Goal: Task Accomplishment & Management: Manage account settings

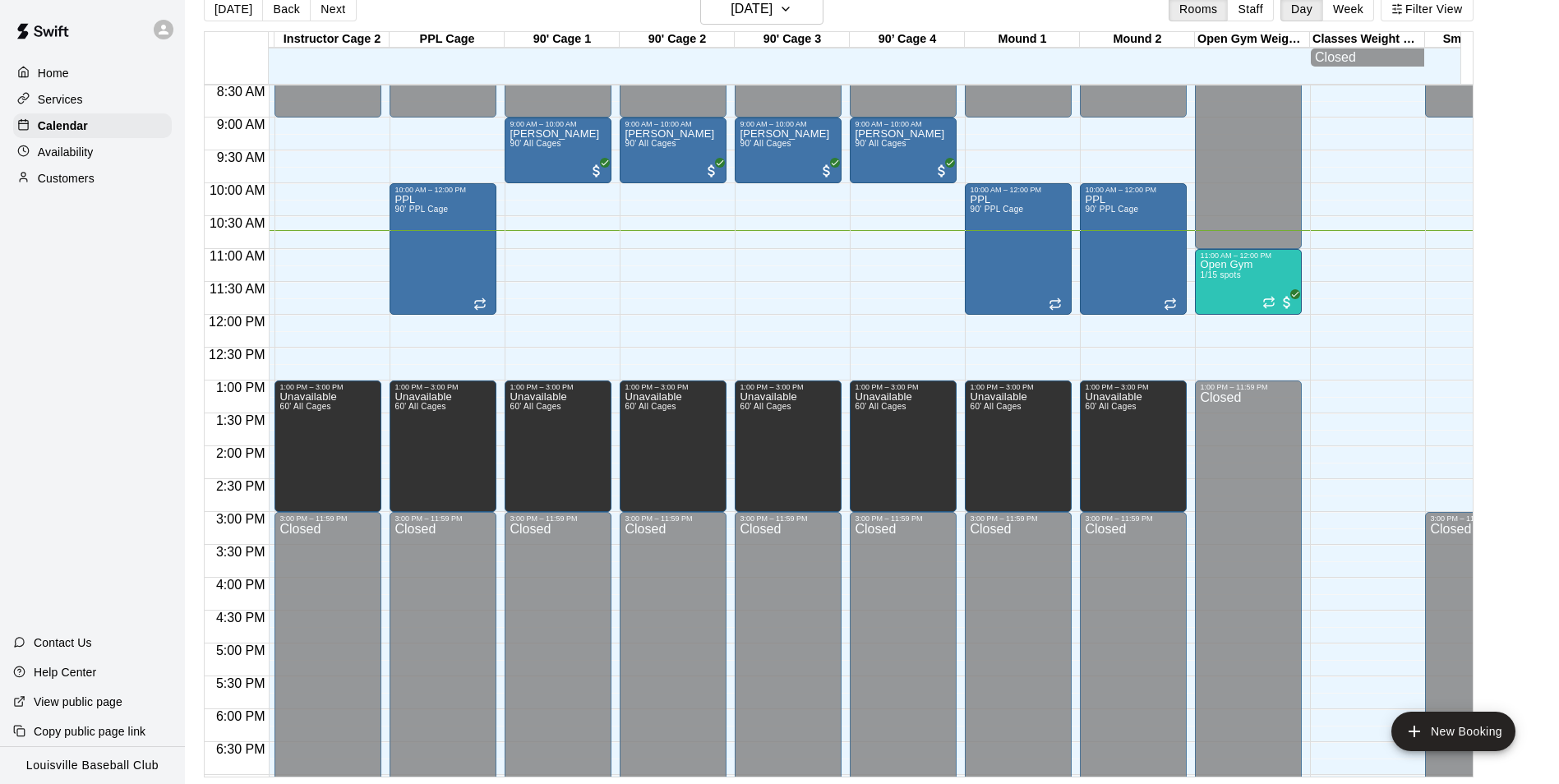
scroll to position [535, 569]
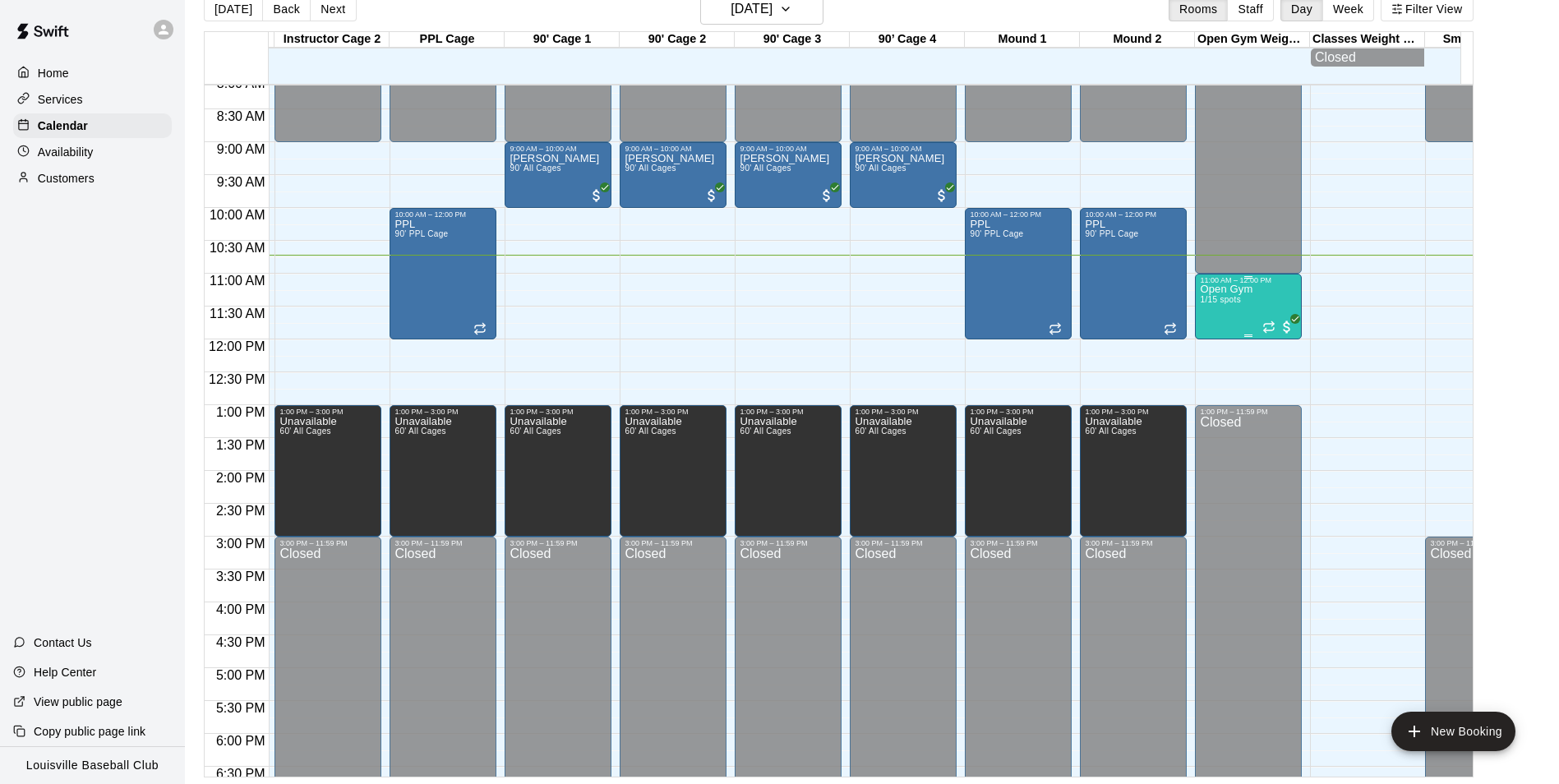
click at [1216, 304] on span "1/15 spots" at bounding box center [1220, 300] width 41 height 9
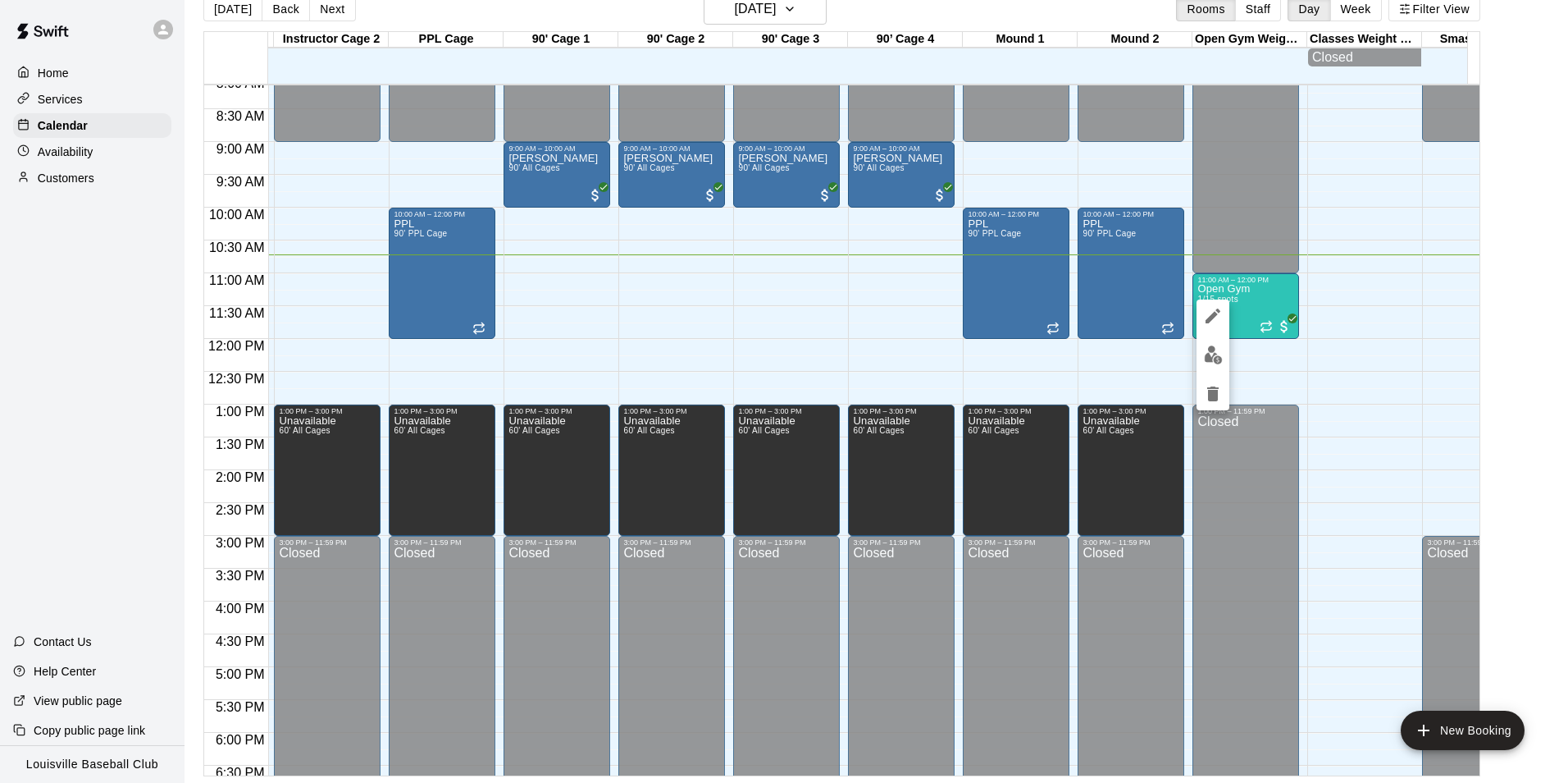
click at [1208, 347] on img "edit" at bounding box center [1213, 355] width 19 height 19
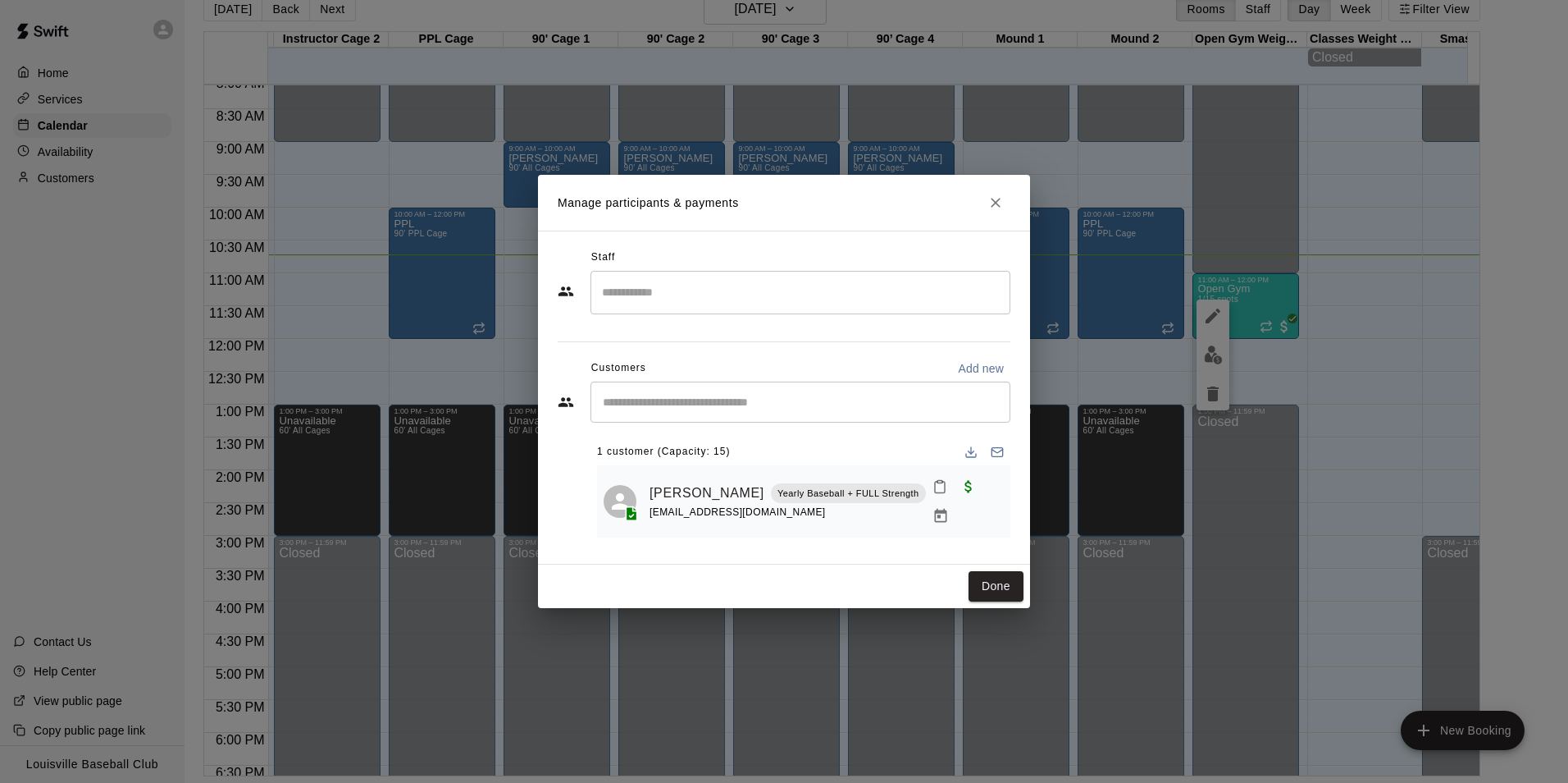
click at [716, 299] on input "Search staff" at bounding box center [800, 293] width 405 height 29
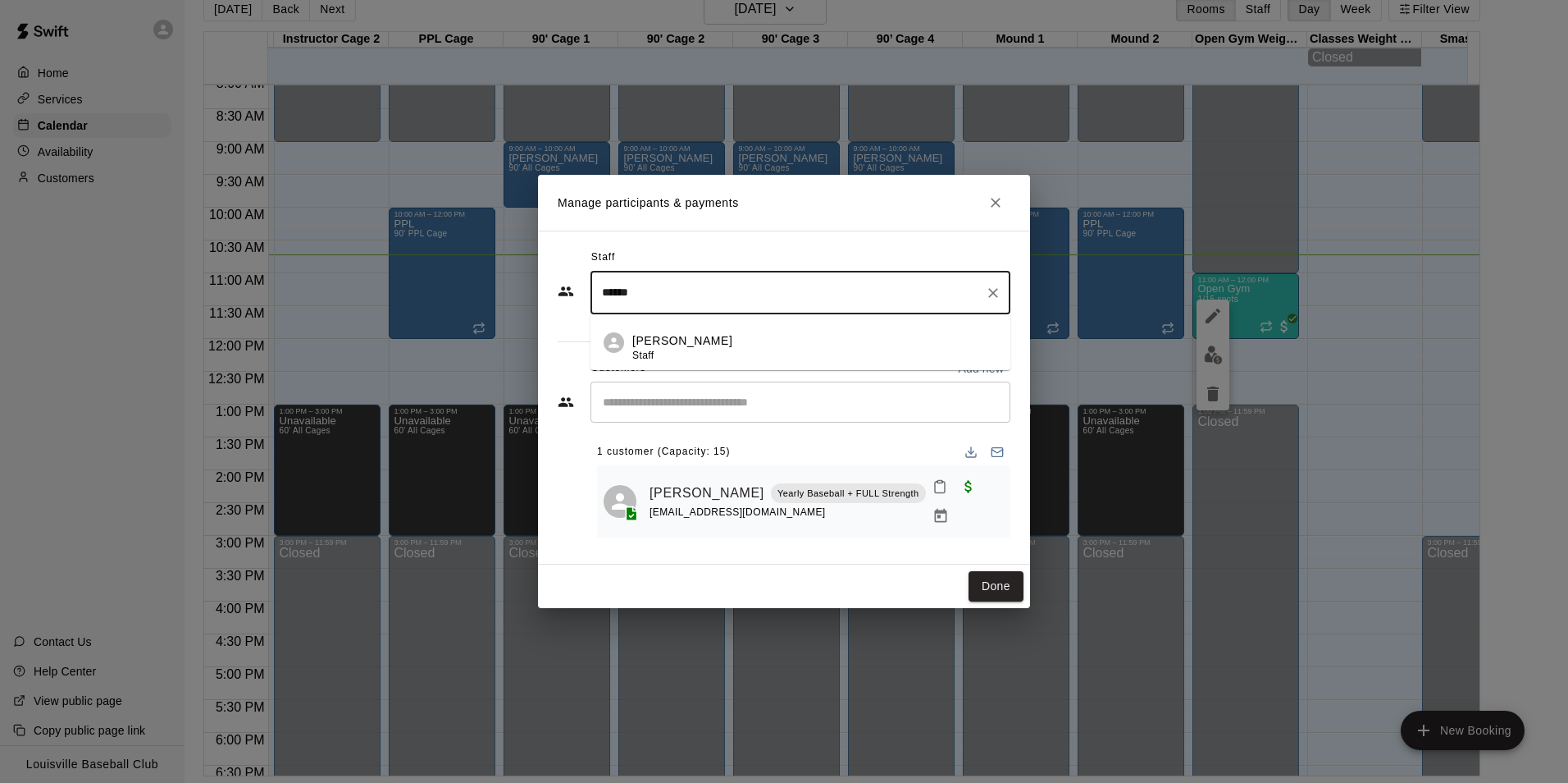
click at [682, 364] on div "[PERSON_NAME]" at bounding box center [682, 348] width 100 height 32
type input "******"
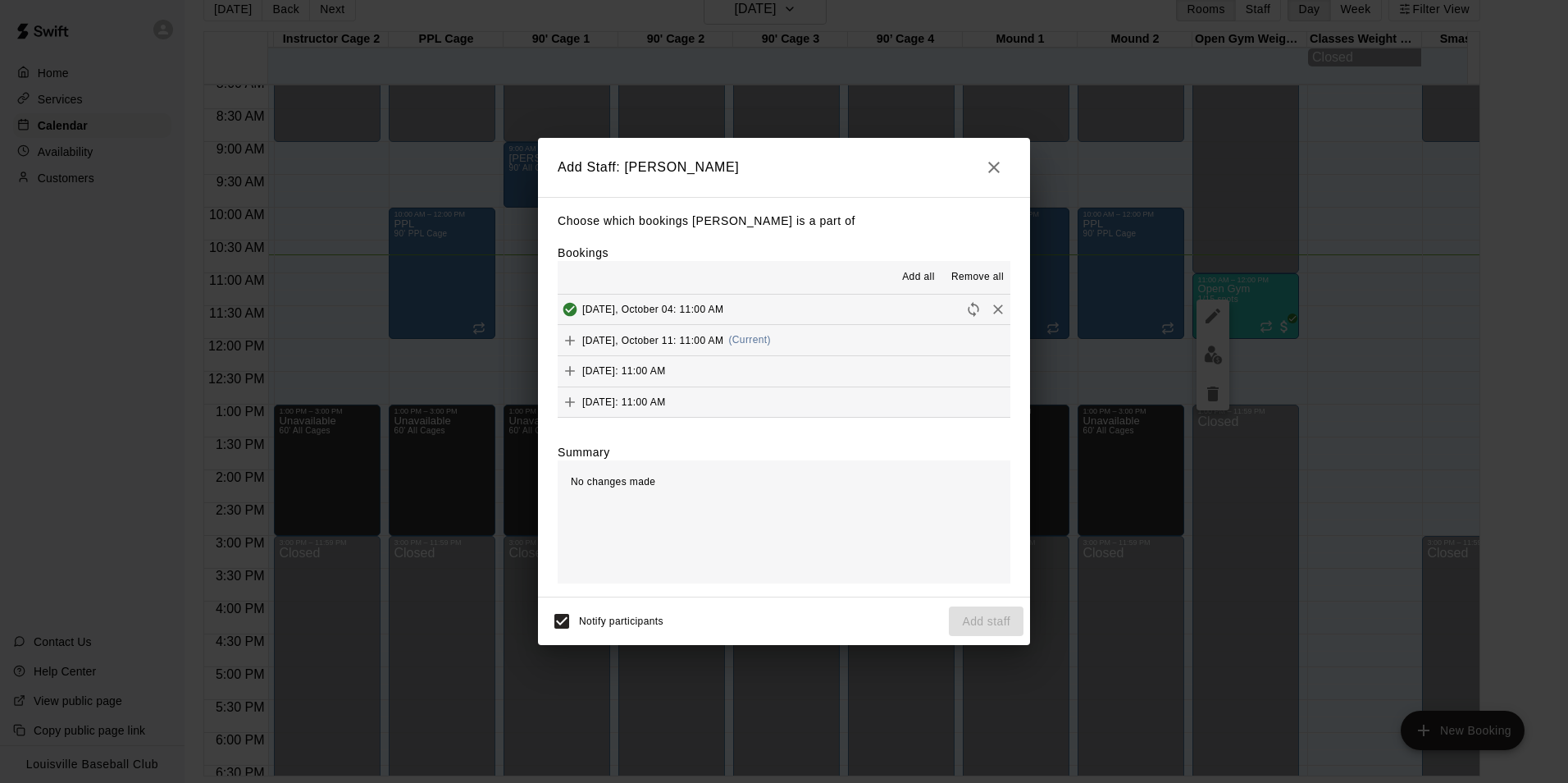
click at [771, 344] on span "(Current)" at bounding box center [749, 340] width 42 height 11
click at [969, 617] on button "Add staff" at bounding box center [986, 621] width 74 height 30
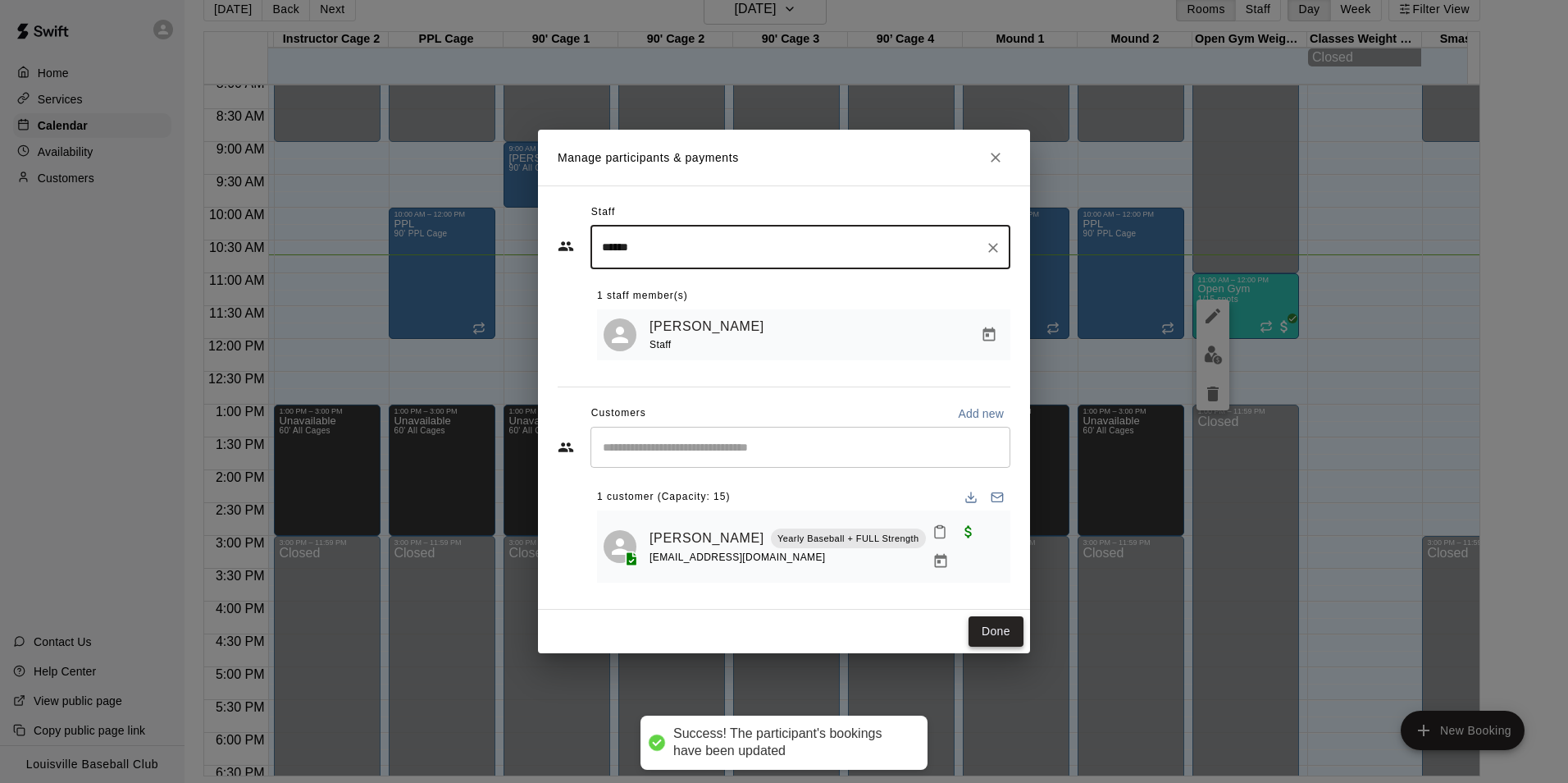
click at [1015, 619] on button "Done" at bounding box center [996, 631] width 55 height 30
